Goal: Task Accomplishment & Management: Use online tool/utility

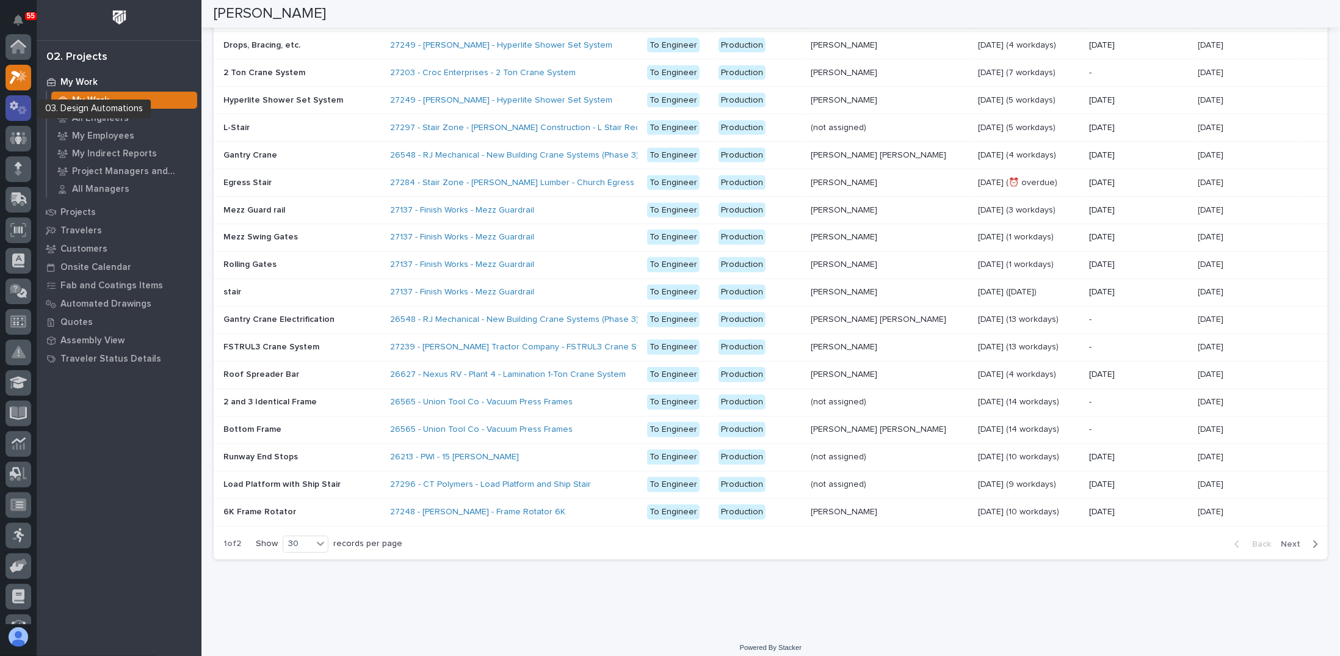
click at [22, 98] on div at bounding box center [18, 108] width 26 height 26
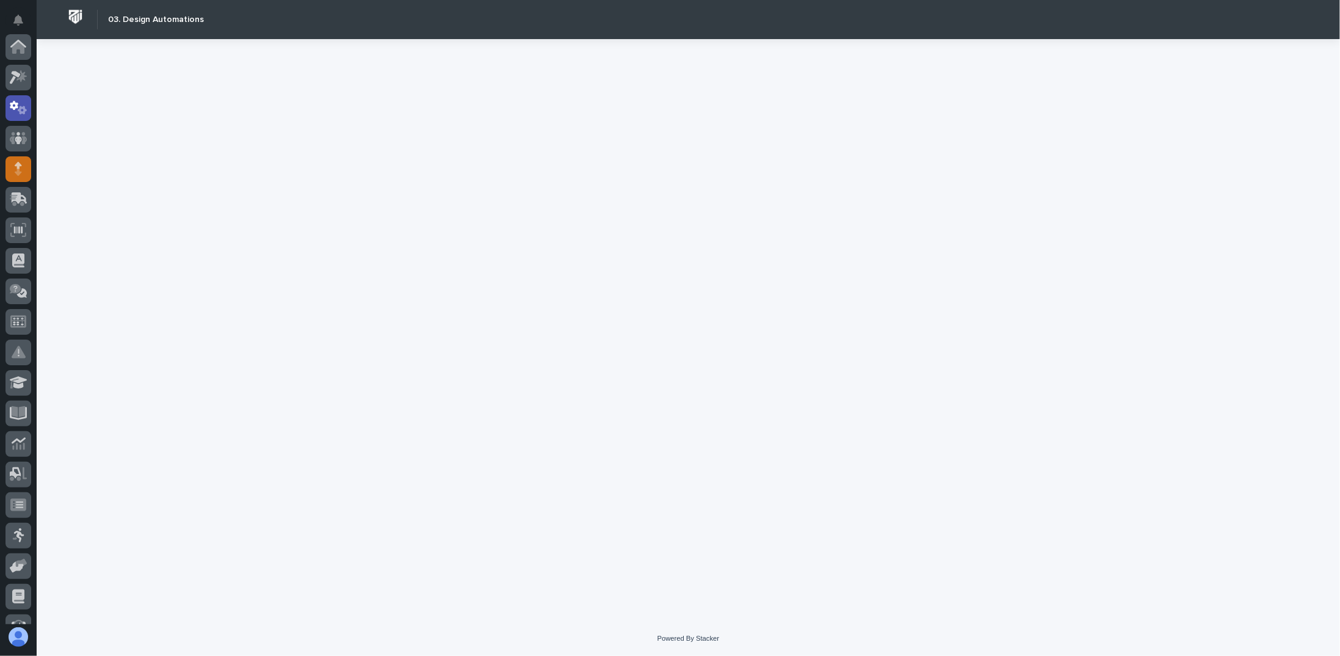
scroll to position [61, 0]
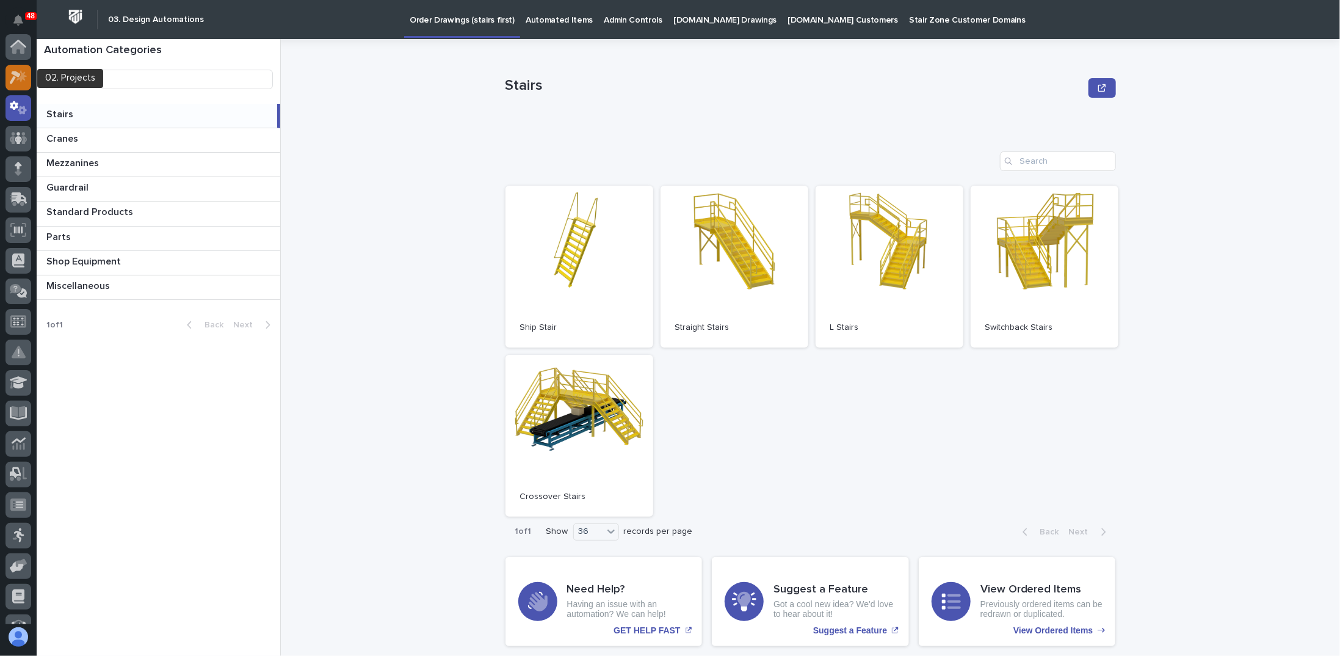
click at [14, 79] on icon at bounding box center [15, 77] width 11 height 13
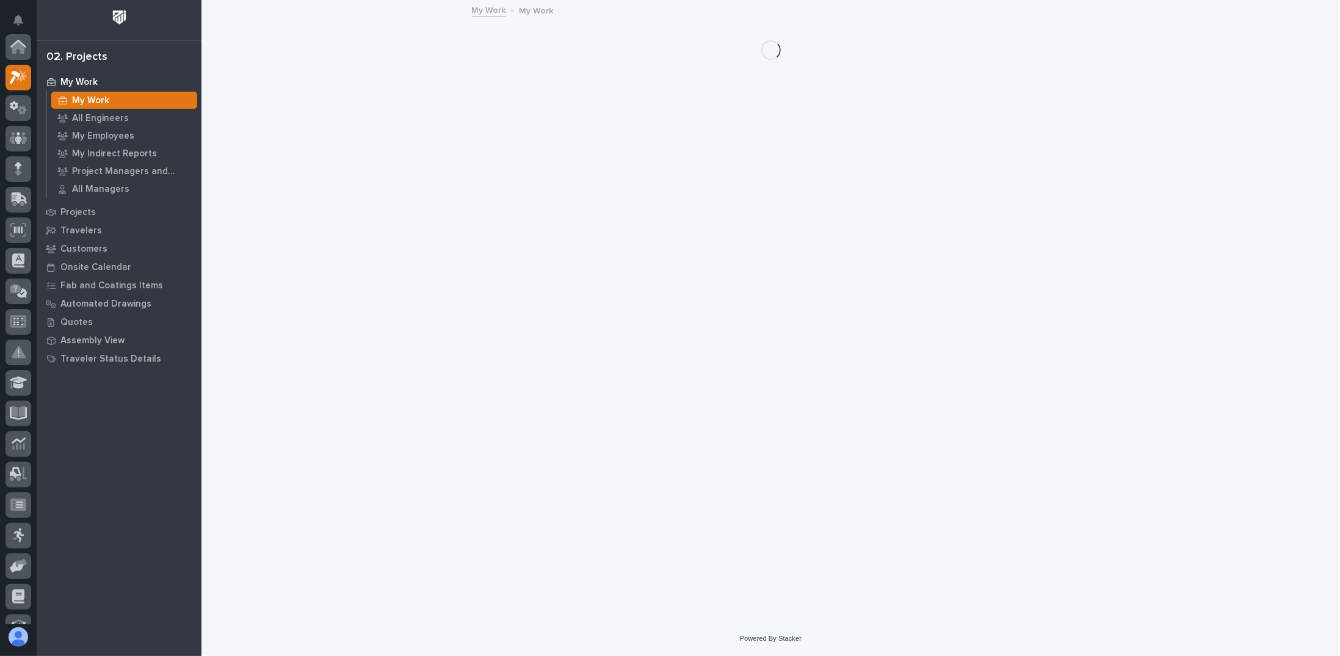
scroll to position [31, 0]
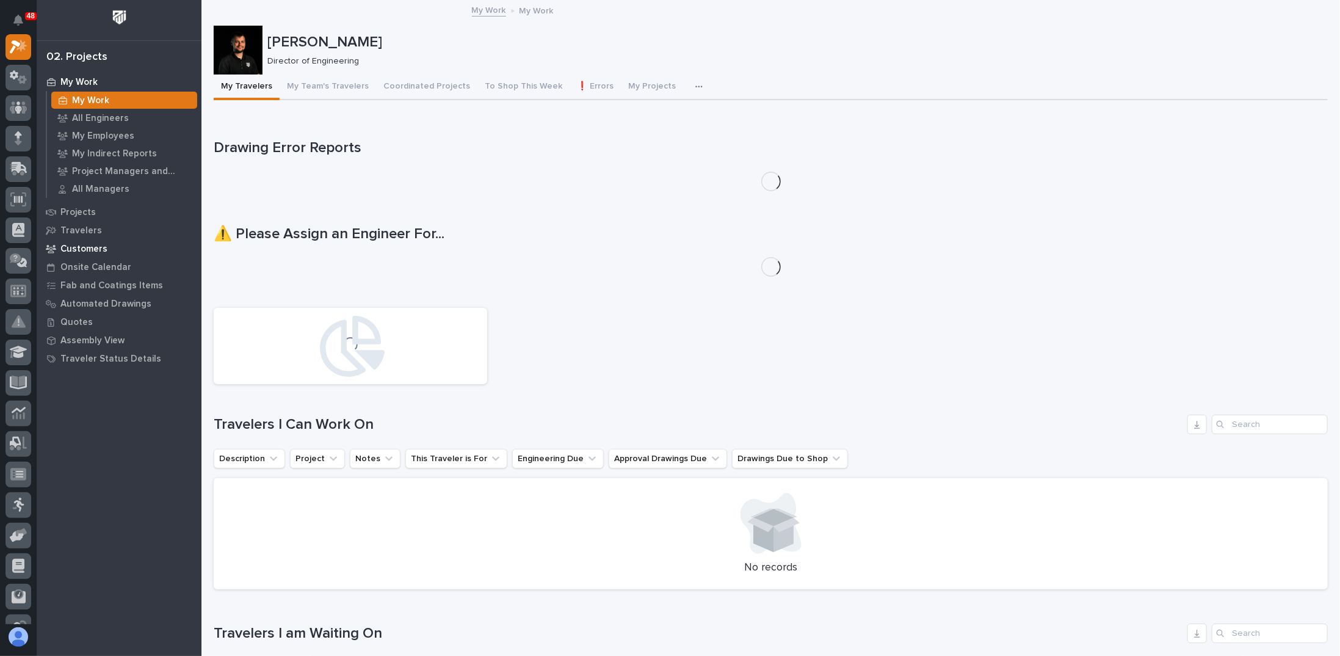
click at [89, 241] on div "Customers" at bounding box center [119, 248] width 159 height 17
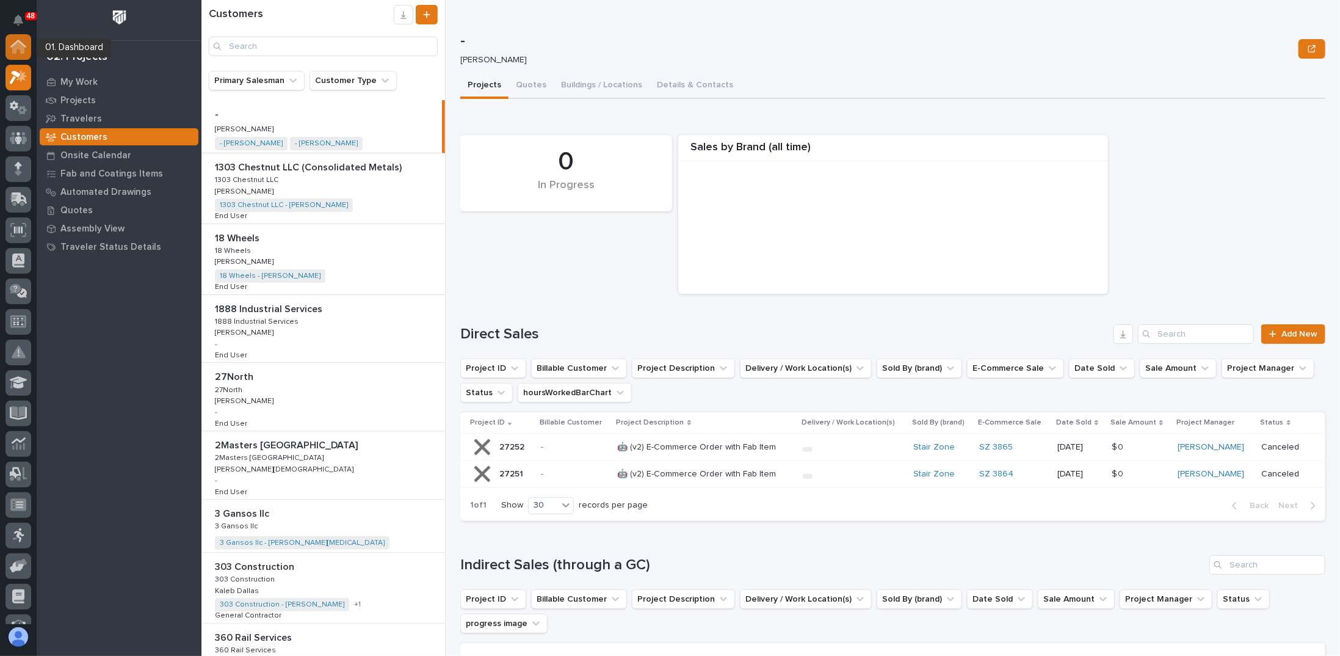
click at [16, 46] on icon at bounding box center [18, 48] width 12 height 12
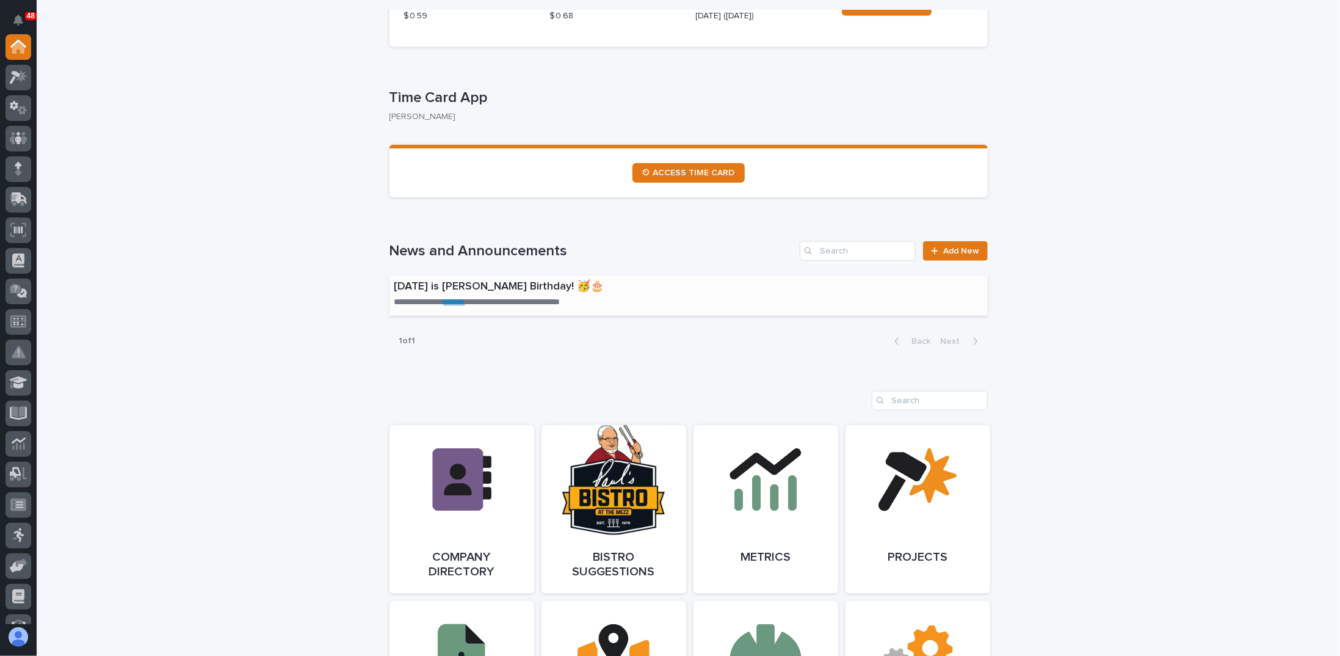
scroll to position [550, 0]
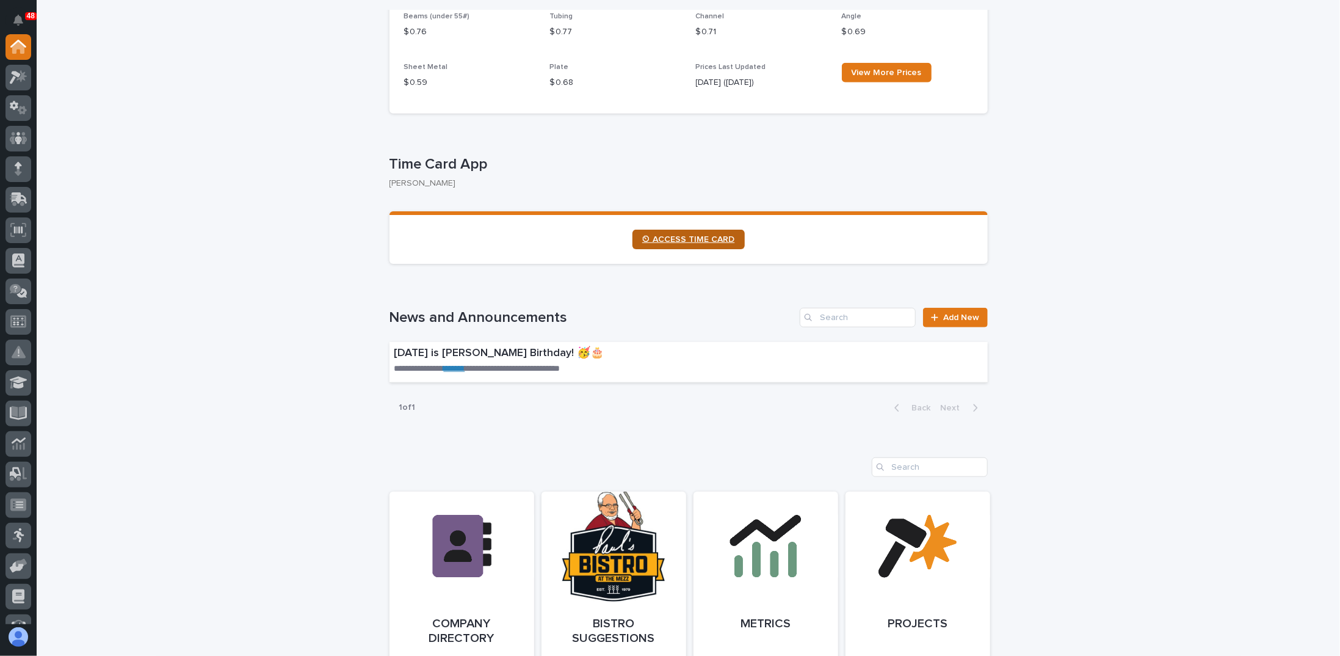
click at [701, 245] on link "⏲ ACCESS TIME CARD" at bounding box center [689, 240] width 112 height 20
